Goal: Task Accomplishment & Management: Complete application form

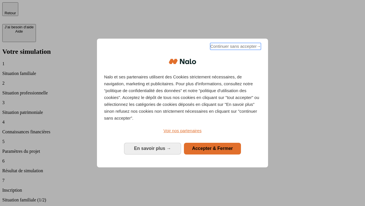
click at [235, 47] on span "Continuer sans accepter →" at bounding box center [235, 46] width 51 height 7
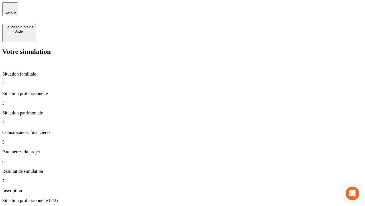
type input "30 000"
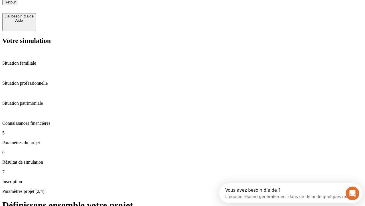
type input "25"
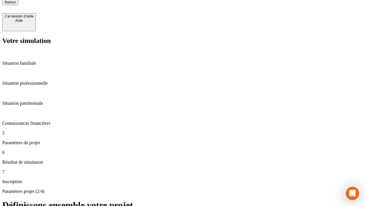
type input "64"
type input "1 000"
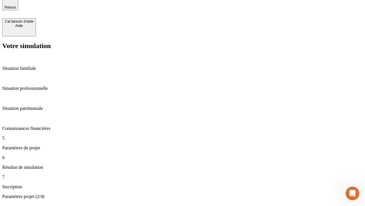
type input "640"
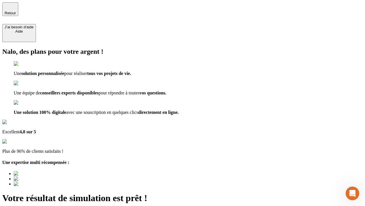
type input "[EMAIL_ADDRESS][PERSON_NAME][DOMAIN_NAME]"
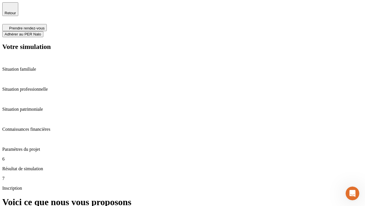
click at [41, 32] on span "Adhérer au PER Nalo" at bounding box center [23, 34] width 37 height 4
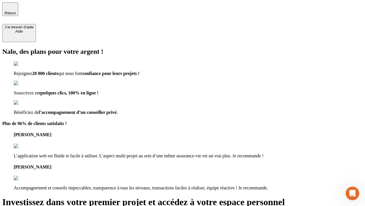
type input "[PERSON_NAME][EMAIL_ADDRESS][DOMAIN_NAME]"
